Goal: Transaction & Acquisition: Purchase product/service

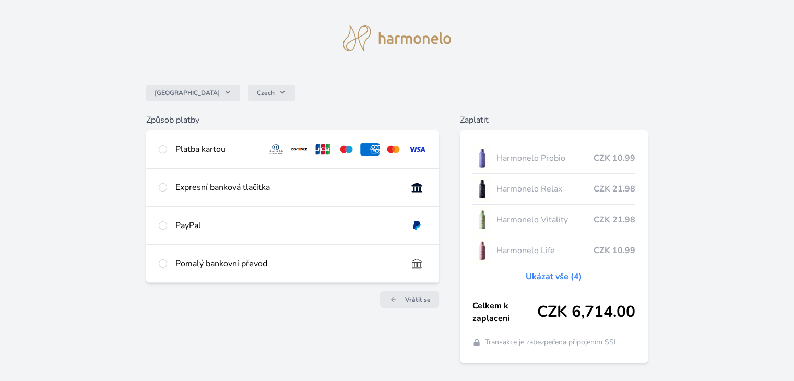
scroll to position [19, 0]
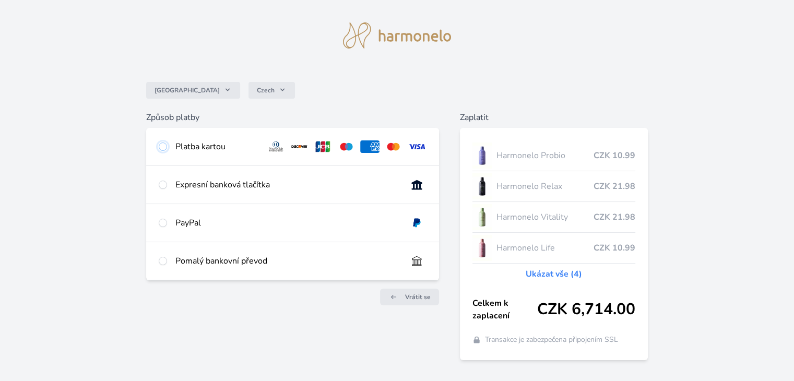
click at [161, 145] on input "radio" at bounding box center [163, 147] width 8 height 8
radio input "true"
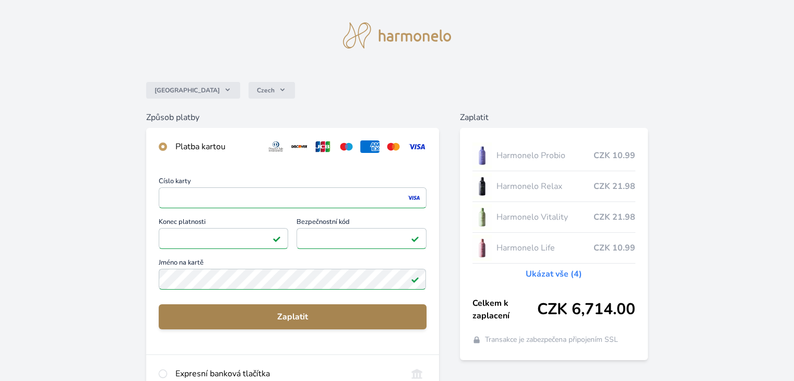
click at [288, 322] on span "Zaplatit" at bounding box center [292, 317] width 251 height 13
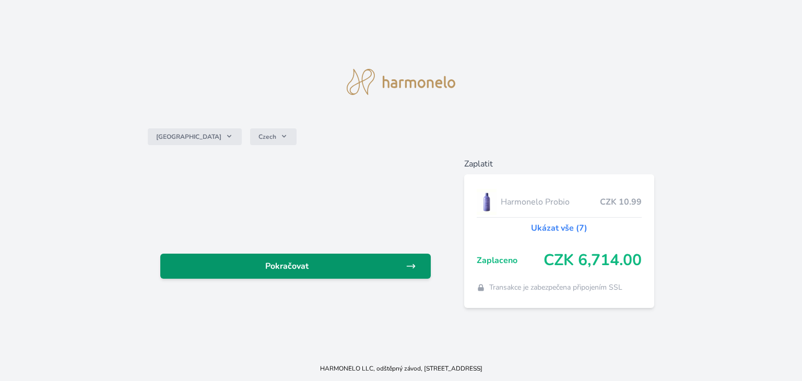
click at [323, 274] on link "Pokračovat" at bounding box center [295, 266] width 270 height 25
